Goal: Complete application form

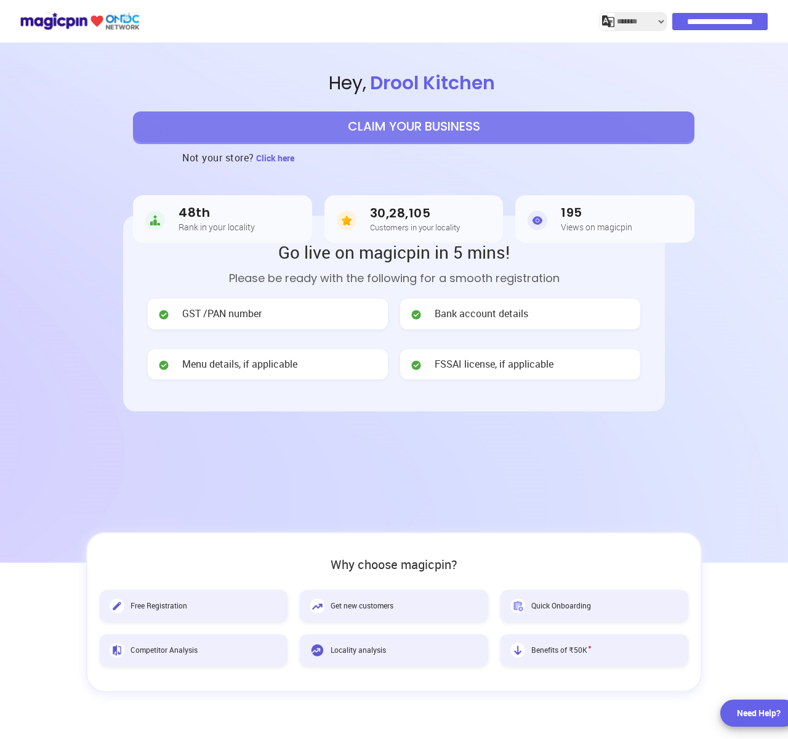
select select "*******"
